Goal: Transaction & Acquisition: Purchase product/service

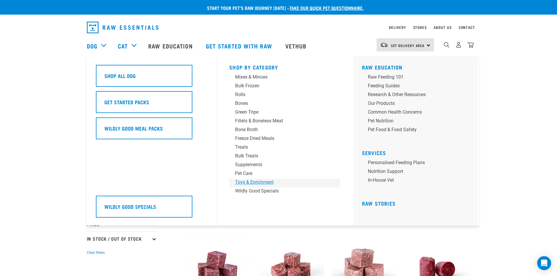
click at [253, 181] on div "Toys & Enrichment" at bounding box center [280, 182] width 91 height 7
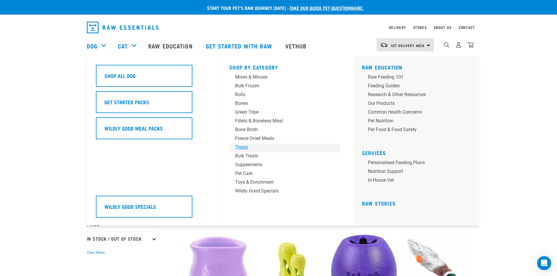
click at [245, 146] on div "Treats" at bounding box center [280, 147] width 91 height 7
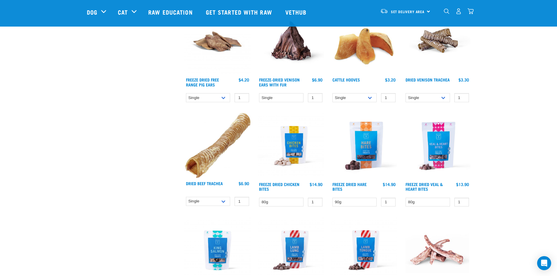
scroll to position [497, 0]
click at [368, 97] on select "Single 10 per pack Bulk (30 pack)" at bounding box center [355, 97] width 44 height 9
click at [333, 93] on select "Single 10 per pack Bulk (30 pack)" at bounding box center [355, 97] width 44 height 9
drag, startPoint x: 369, startPoint y: 97, endPoint x: 367, endPoint y: 100, distance: 3.7
click at [368, 98] on select "Single 10 per pack Bulk (30 pack)" at bounding box center [355, 97] width 44 height 9
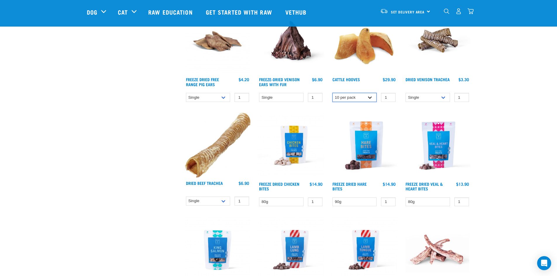
select select "134319"
click at [333, 93] on select "Single 10 per pack Bulk (30 pack)" at bounding box center [355, 97] width 44 height 9
